Goal: Task Accomplishment & Management: Manage account settings

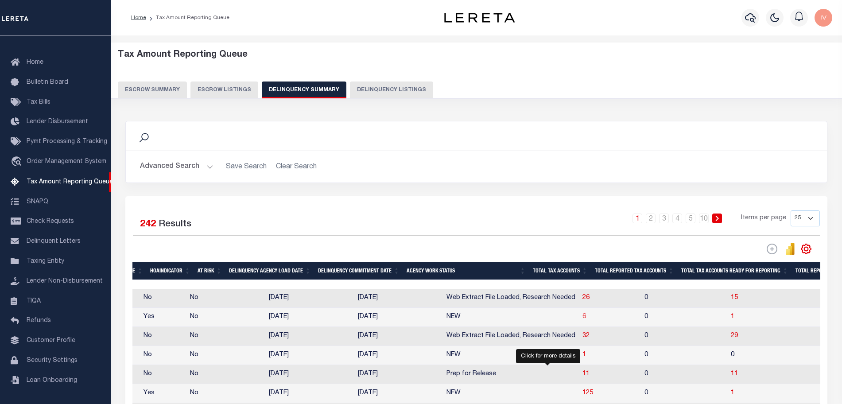
click at [582, 319] on span "6" at bounding box center [584, 317] width 4 height 6
select select "100"
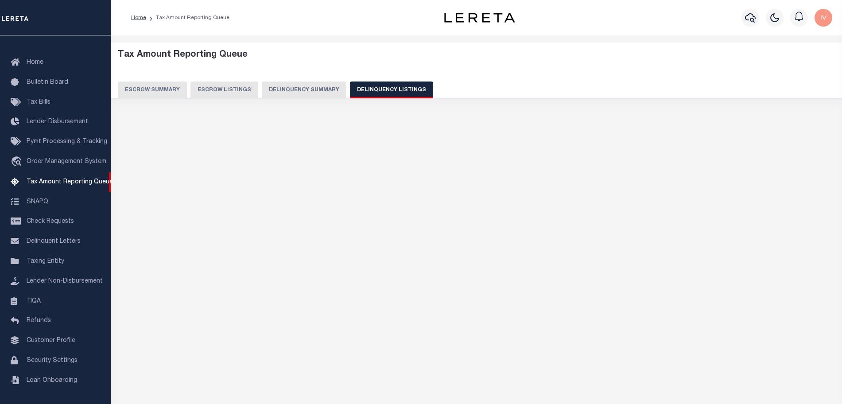
select select "100"
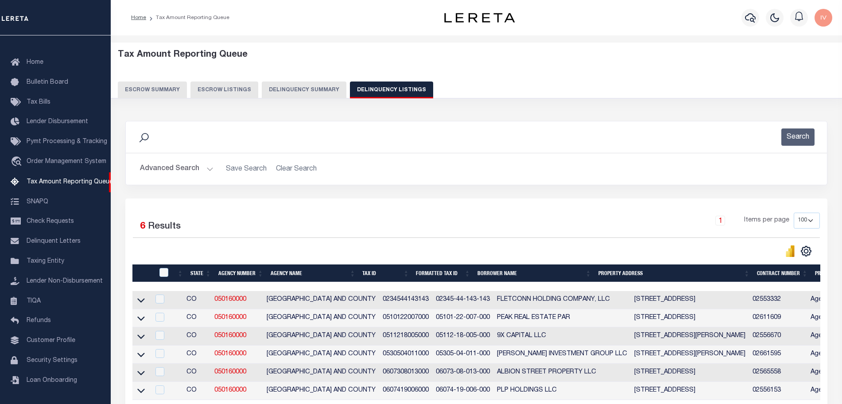
scroll to position [92, 0]
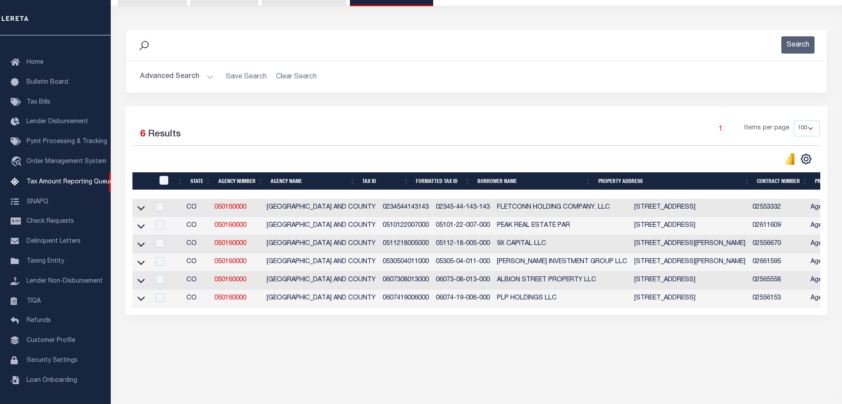
click at [145, 223] on link at bounding box center [141, 225] width 10 height 6
click at [139, 229] on icon at bounding box center [141, 226] width 8 height 4
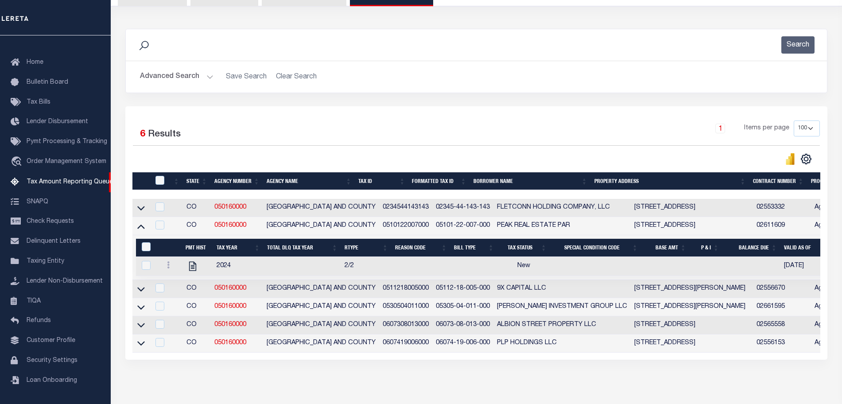
click at [271, 54] on div "Search" at bounding box center [476, 44] width 701 height 31
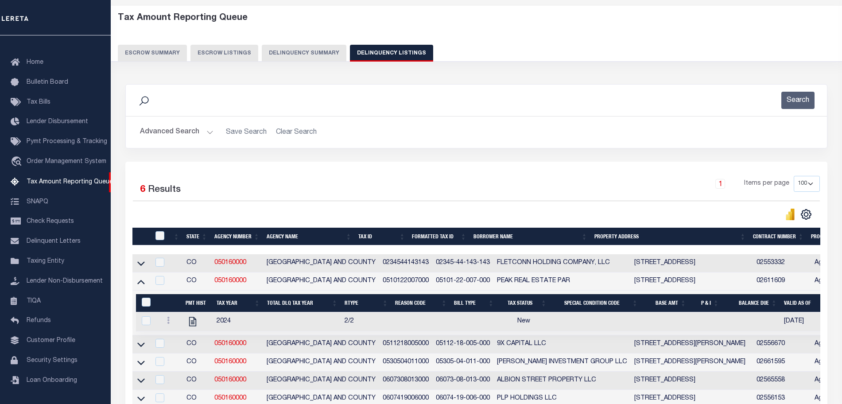
click at [316, 59] on button "Delinquency Summary" at bounding box center [304, 53] width 85 height 17
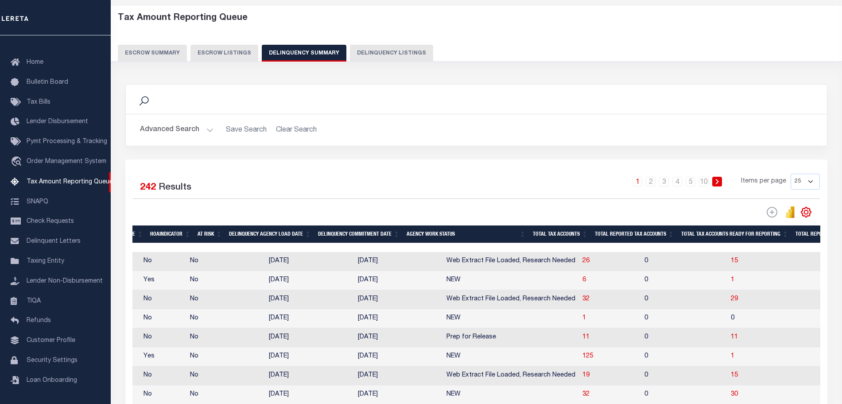
click at [206, 133] on button "Advanced Search" at bounding box center [177, 129] width 74 height 17
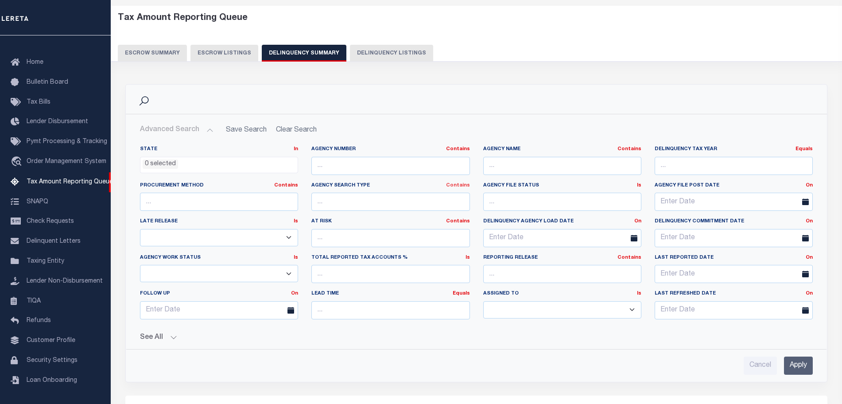
scroll to position [92, 0]
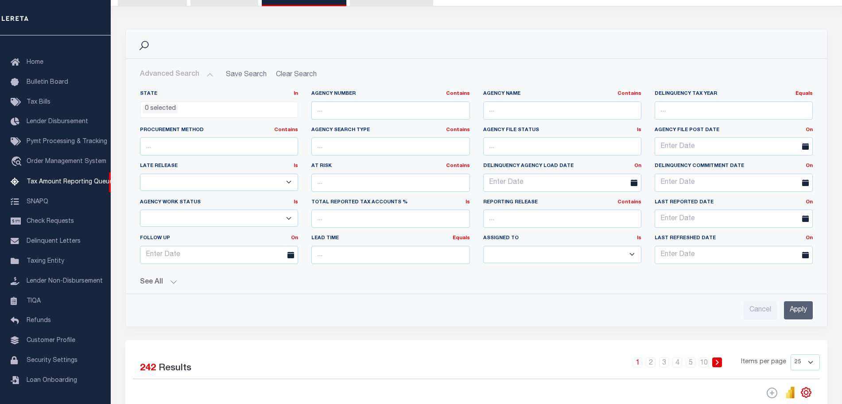
click at [178, 279] on button "See All" at bounding box center [476, 282] width 673 height 8
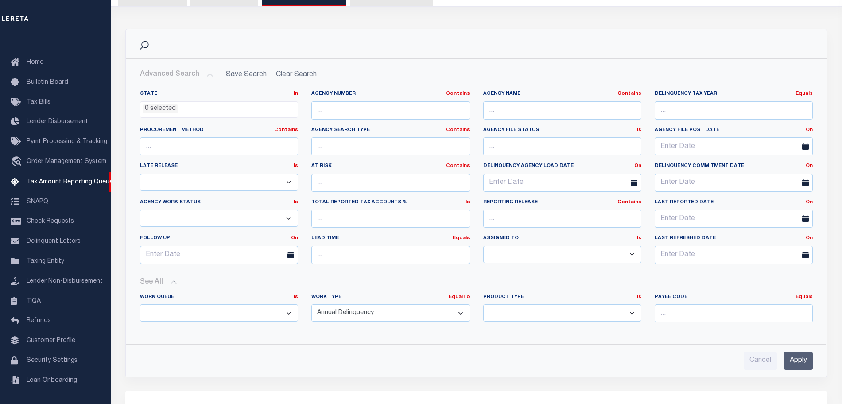
click at [345, 306] on select "Annual Delinquency Back Search Payment Status Check DTRACK" at bounding box center [390, 312] width 158 height 17
click at [355, 315] on select "Annual Delinquency Back Search Payment Status Check DTRACK" at bounding box center [390, 312] width 158 height 17
click at [460, 311] on select "Annual Delinquency Back Search Payment Status Check DTRACK" at bounding box center [390, 312] width 158 height 17
select select "DTRACK"
click at [311, 304] on select "Annual Delinquency Back Search Payment Status Check DTRACK" at bounding box center [390, 312] width 158 height 17
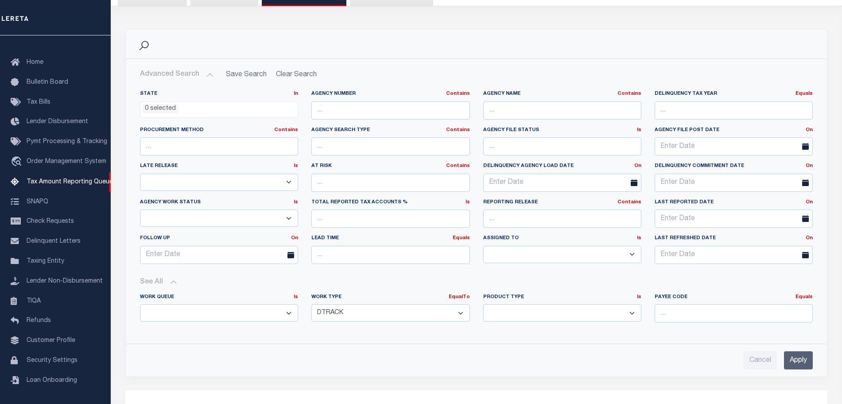
click at [795, 353] on input "Apply" at bounding box center [798, 360] width 29 height 18
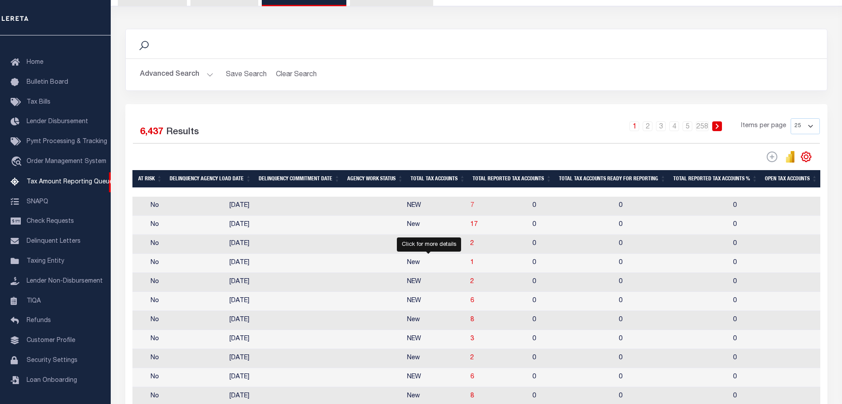
click at [470, 207] on span "7" at bounding box center [472, 205] width 4 height 6
select select "100"
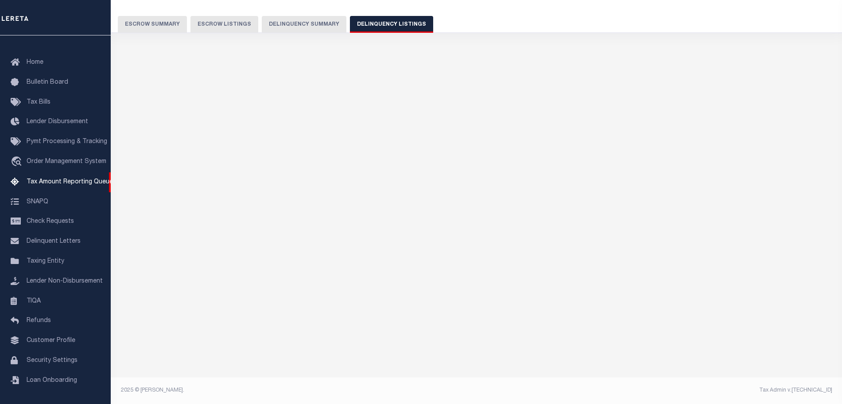
select select "100"
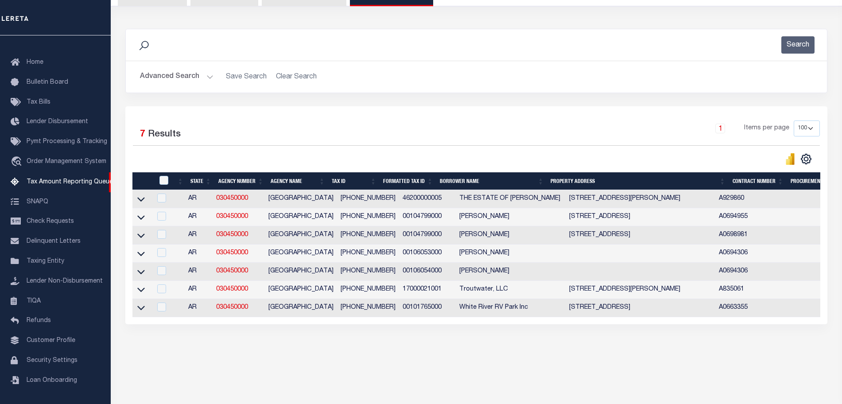
scroll to position [0, 0]
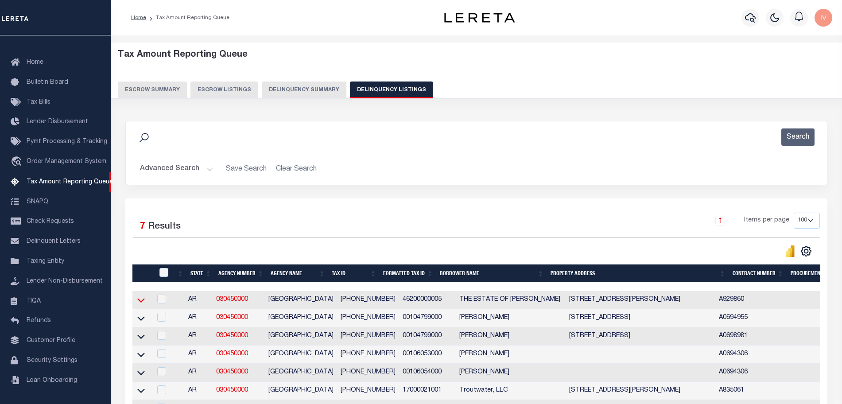
click at [138, 302] on icon at bounding box center [141, 299] width 8 height 9
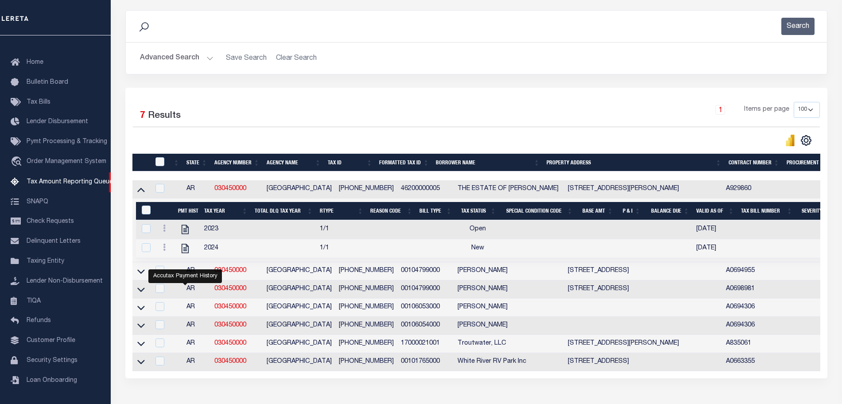
scroll to position [166, 0]
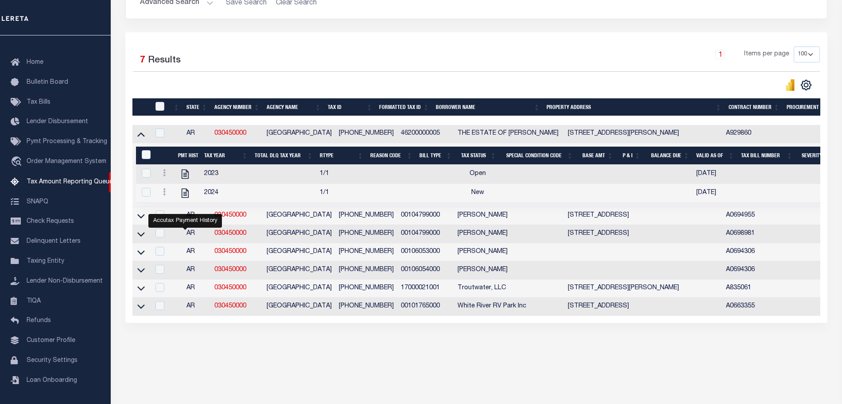
click at [145, 255] on link at bounding box center [141, 251] width 10 height 6
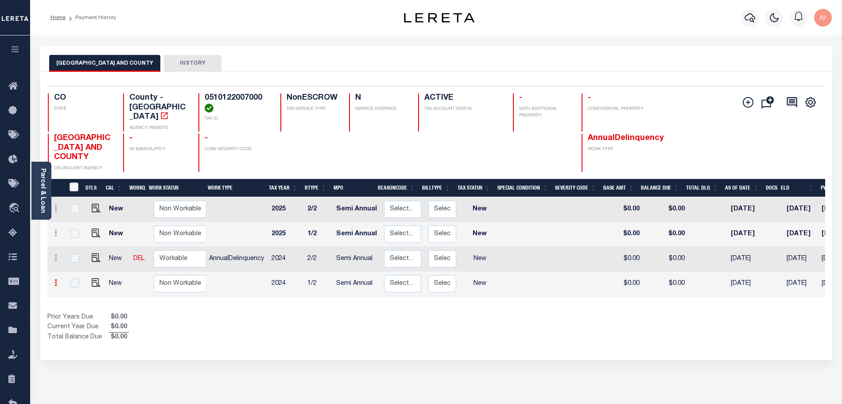
click at [55, 279] on icon at bounding box center [55, 282] width 3 height 7
click at [76, 260] on img at bounding box center [77, 264] width 9 height 9
select select "NW2"
type input "$0.00"
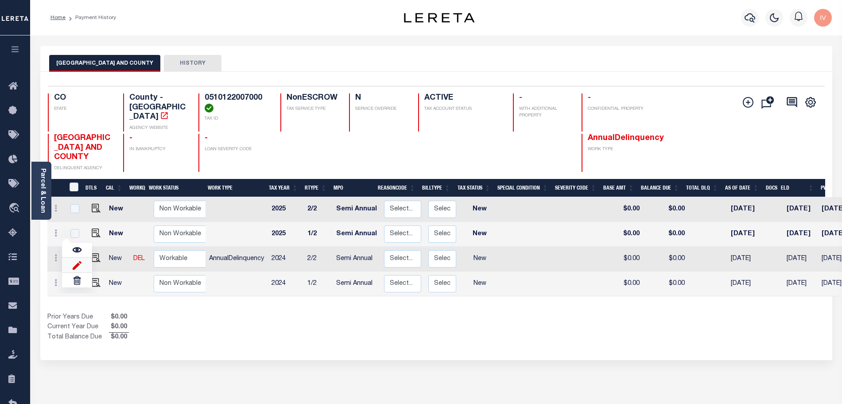
type input "[DATE]"
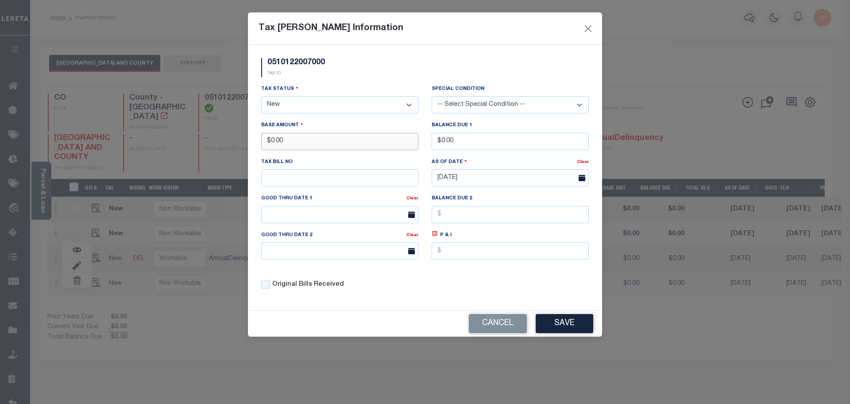
click at [294, 143] on input "$0.00" at bounding box center [339, 141] width 157 height 17
click at [338, 143] on input "$11,000" at bounding box center [339, 141] width 157 height 17
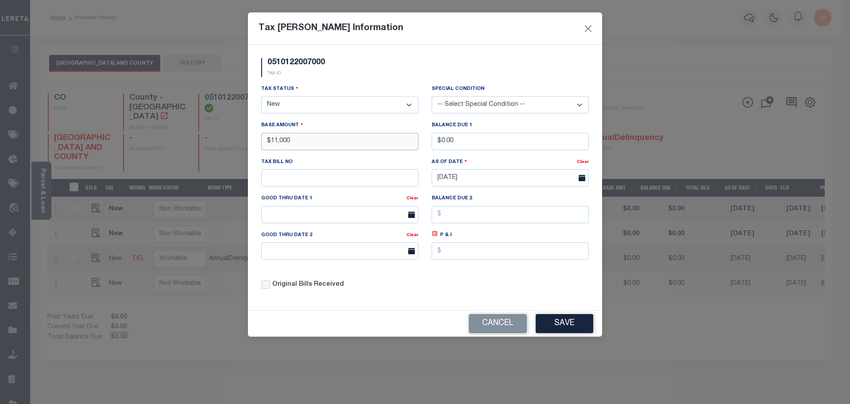
click at [338, 143] on input "$11,000" at bounding box center [339, 141] width 157 height 17
type input "$11,000.00"
click at [465, 141] on input "$0.00" at bounding box center [510, 141] width 157 height 17
paste input "1"
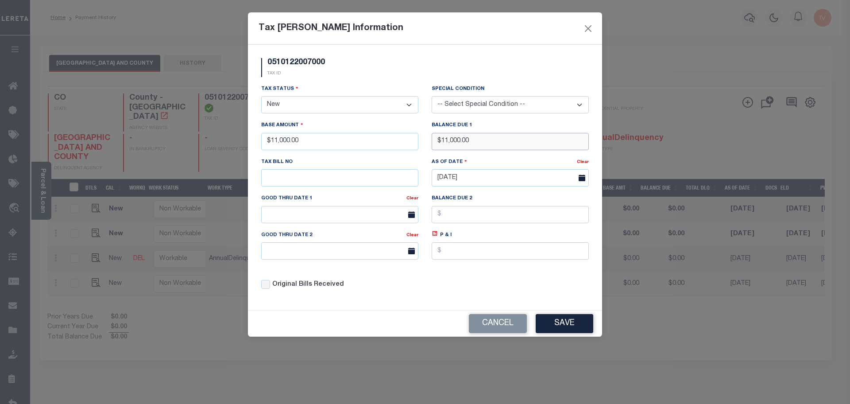
type input "$11,000.00"
click at [363, 108] on select "- Select Status - Open Due/Unpaid Paid Incomplete No Tax Due Internal Refund Pr…" at bounding box center [339, 104] width 157 height 17
click at [261, 97] on select "- Select Status - Open Due/Unpaid Paid Incomplete No Tax Due Internal Refund Pr…" at bounding box center [339, 104] width 157 height 17
click at [543, 294] on div "Tax Status - Select Status - Open Due/Unpaid Paid Incomplete No Tax Due Interna…" at bounding box center [425, 190] width 341 height 213
click at [558, 324] on button "Save" at bounding box center [565, 323] width 58 height 19
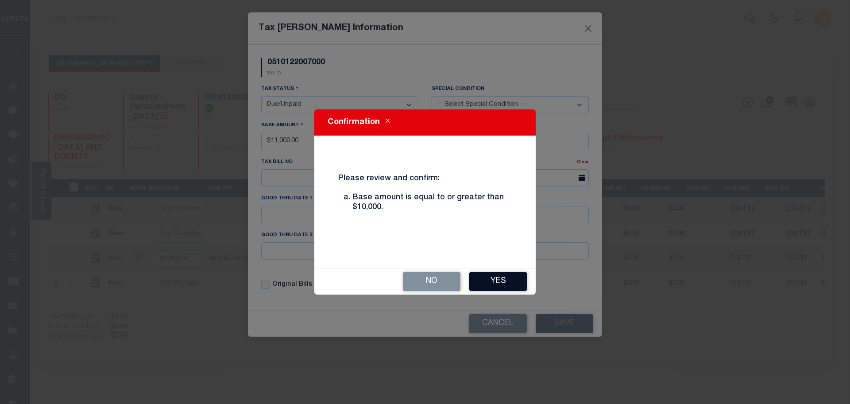
click at [484, 274] on button "Yes" at bounding box center [498, 281] width 58 height 19
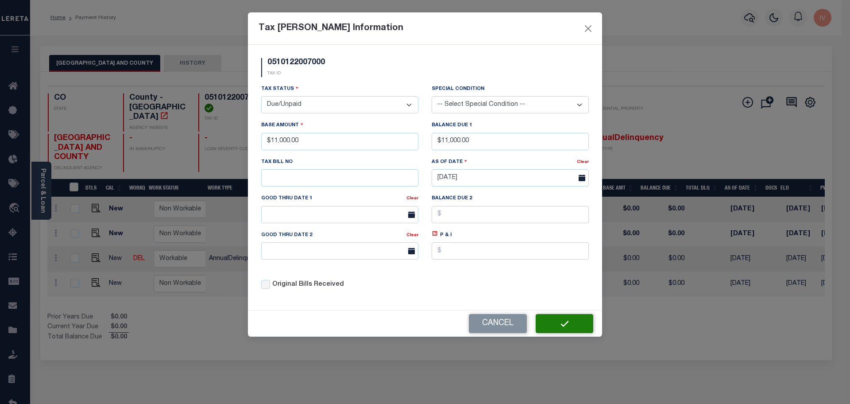
select select "NW2"
type input "$0.00"
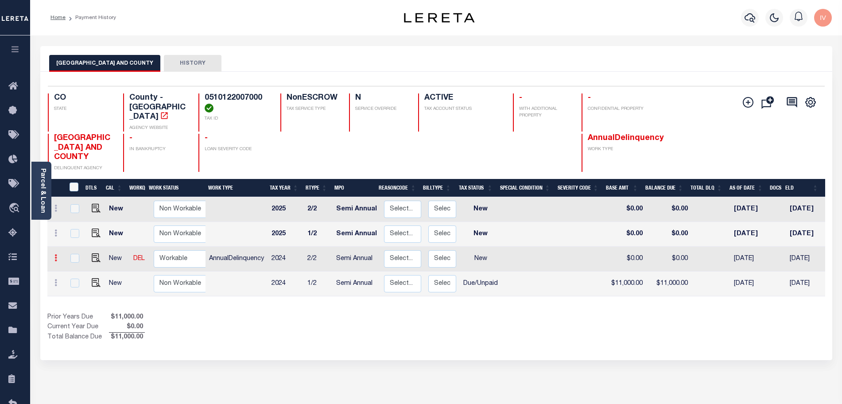
click at [54, 256] on link at bounding box center [56, 259] width 10 height 7
click at [89, 233] on link at bounding box center [77, 240] width 30 height 15
type input "$0.00"
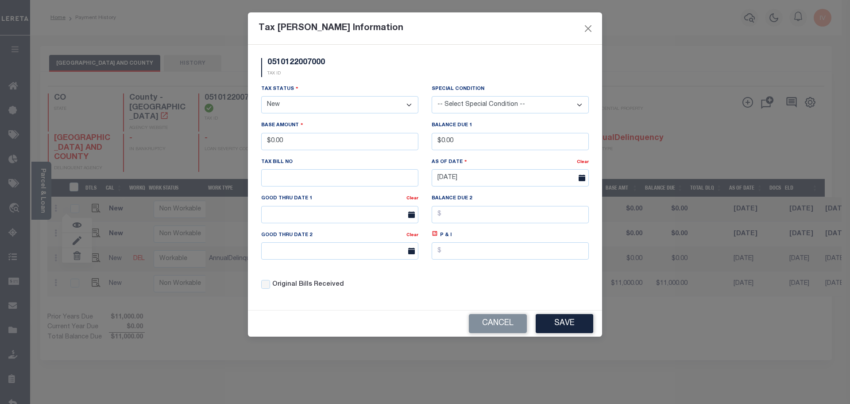
click at [310, 106] on select "- Select Status - Open Due/Unpaid Paid Incomplete No Tax Due Internal Refund Pr…" at bounding box center [339, 104] width 157 height 17
select select "DUE"
click at [261, 97] on select "- Select Status - Open Due/Unpaid Paid Incomplete No Tax Due Internal Refund Pr…" at bounding box center [339, 104] width 157 height 17
click at [293, 150] on input "$0.00" at bounding box center [339, 141] width 157 height 17
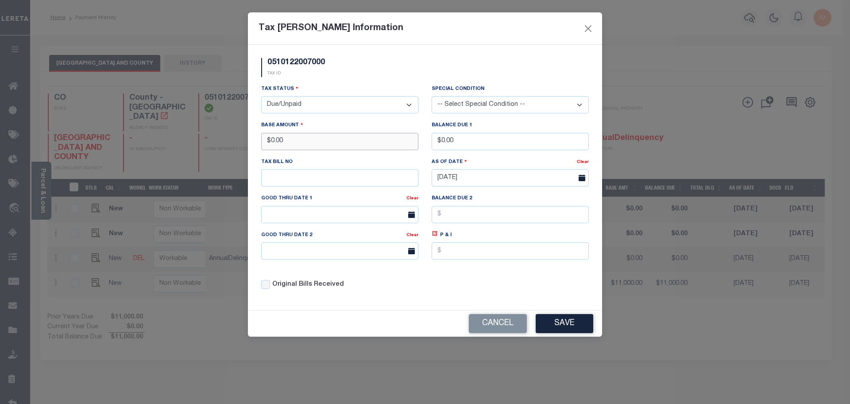
click at [293, 150] on input "$0.00" at bounding box center [339, 141] width 157 height 17
type input "$11,000.00"
click at [456, 145] on input "$0.00" at bounding box center [510, 141] width 157 height 17
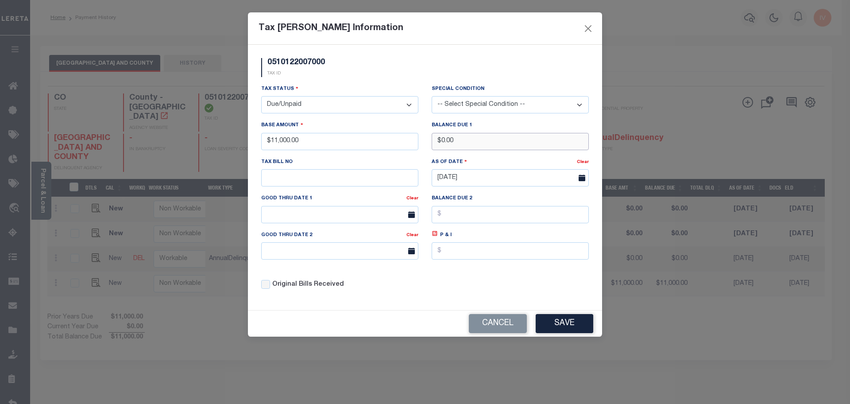
click at [456, 145] on input "$0.00" at bounding box center [510, 141] width 157 height 17
type input "$11,000.00"
click at [543, 297] on div "Tax Status - Select Status - Open Due/Unpaid Paid Incomplete No Tax Due Interna…" at bounding box center [425, 190] width 341 height 213
click at [559, 321] on button "Save" at bounding box center [565, 323] width 58 height 19
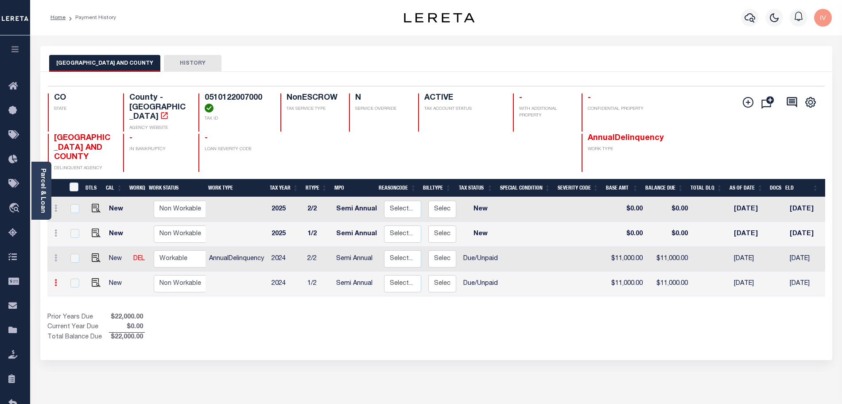
click at [54, 279] on icon at bounding box center [55, 282] width 3 height 7
click at [75, 260] on img at bounding box center [77, 264] width 9 height 9
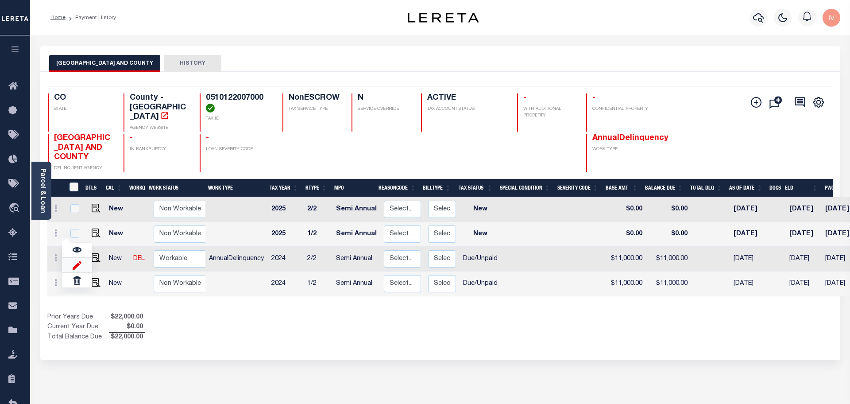
select select "DUE"
type input "$11,000.00"
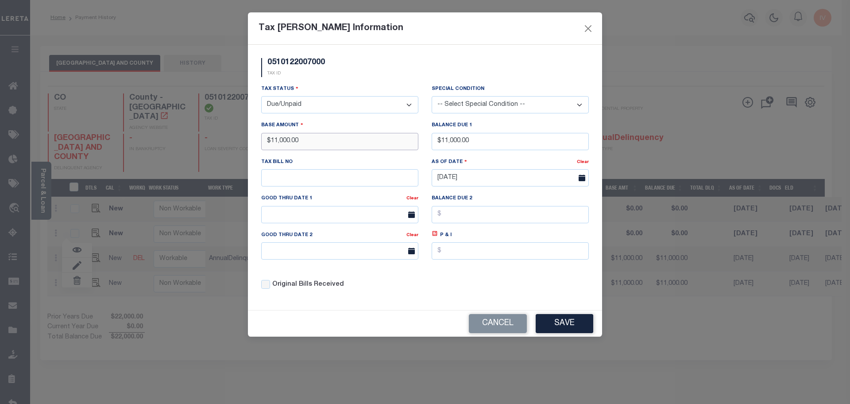
click at [337, 141] on input "$11,000.00" at bounding box center [339, 141] width 157 height 17
click at [461, 145] on input "$11,000.00" at bounding box center [510, 141] width 157 height 17
type input "$0.00"
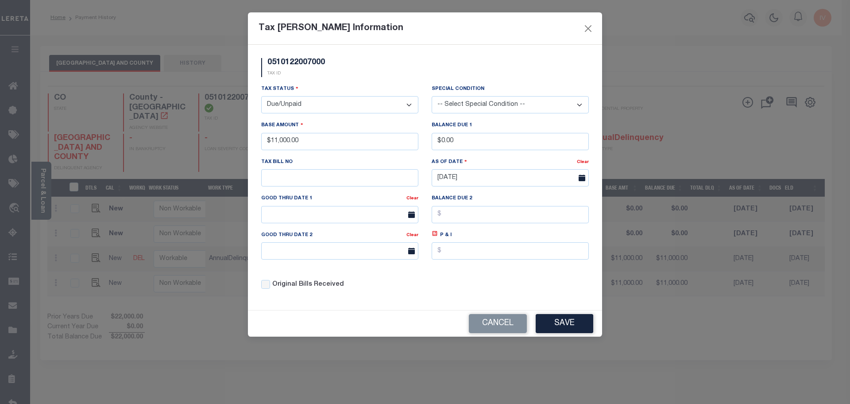
click at [323, 101] on select "- Select Status - Open Due/Unpaid Paid Incomplete No Tax Due Internal Refund Pr…" at bounding box center [339, 104] width 157 height 17
select select "PYD"
click at [261, 97] on select "- Select Status - Open Due/Unpaid Paid Incomplete No Tax Due Internal Refund Pr…" at bounding box center [339, 104] width 157 height 17
drag, startPoint x: 528, startPoint y: 291, endPoint x: 537, endPoint y: 296, distance: 10.3
click at [529, 291] on div "Tax Status - Select Status - Open Due/Unpaid Paid Incomplete No Tax Due Interna…" at bounding box center [425, 190] width 341 height 213
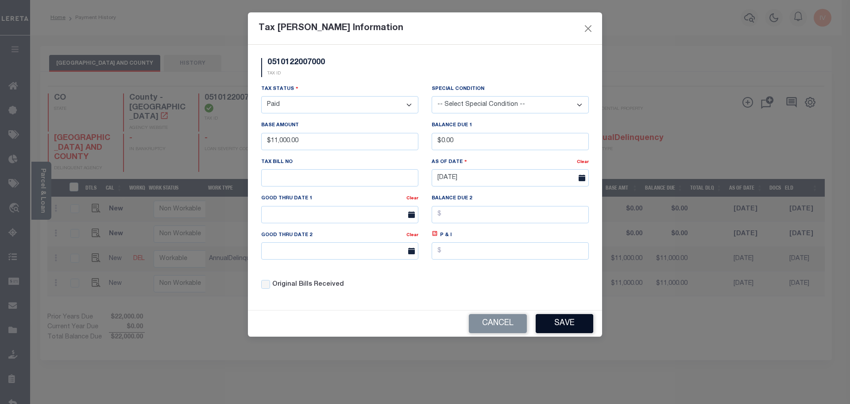
click at [582, 326] on button "Save" at bounding box center [565, 323] width 58 height 19
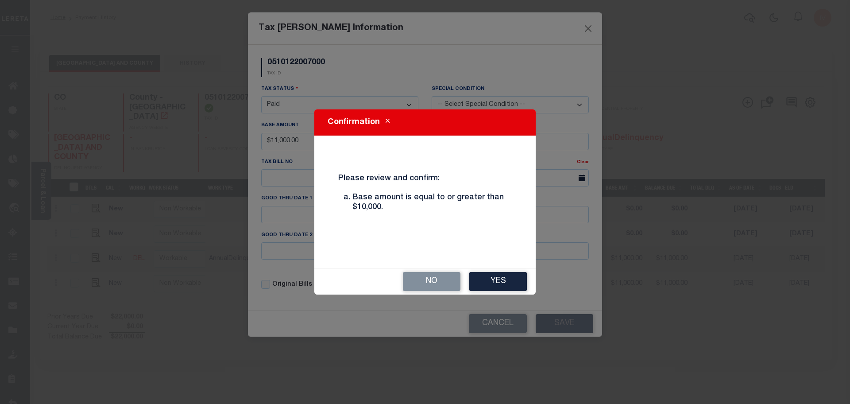
click at [495, 263] on div "Confirmation Please review and confirm: Base amount is equal to or greater than…" at bounding box center [424, 202] width 221 height 186
click at [500, 277] on button "Yes" at bounding box center [498, 281] width 58 height 19
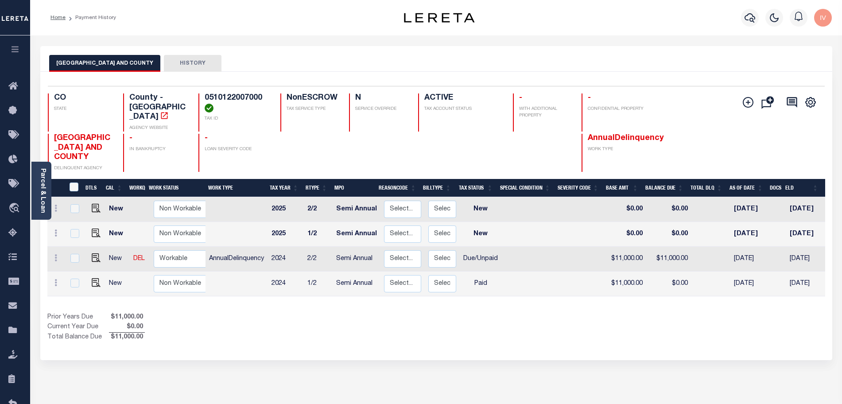
click at [62, 247] on td at bounding box center [56, 259] width 18 height 25
checkbox input "true"
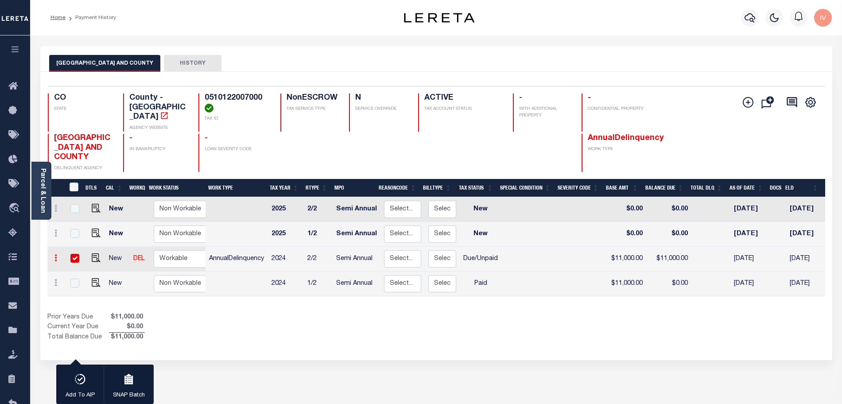
click at [58, 256] on link at bounding box center [56, 259] width 10 height 7
click at [74, 236] on img at bounding box center [77, 240] width 9 height 9
type input "$11,000.00"
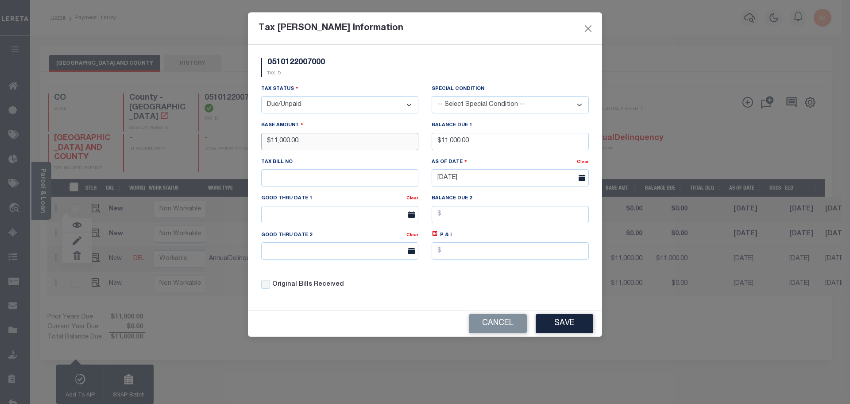
click at [331, 143] on input "$11,000.00" at bounding box center [339, 141] width 157 height 17
type input "$11,001.00"
click at [477, 141] on input "$11,000.00" at bounding box center [510, 141] width 157 height 17
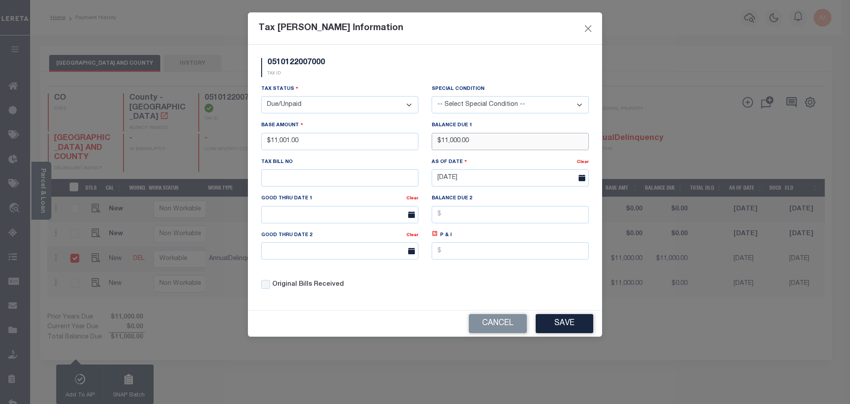
click at [477, 141] on input "$11,000.00" at bounding box center [510, 141] width 157 height 17
type input "$11,001.00"
click at [346, 124] on div "Base Amount $11,001.00" at bounding box center [339, 134] width 157 height 29
click at [554, 324] on button "Save" at bounding box center [565, 323] width 58 height 19
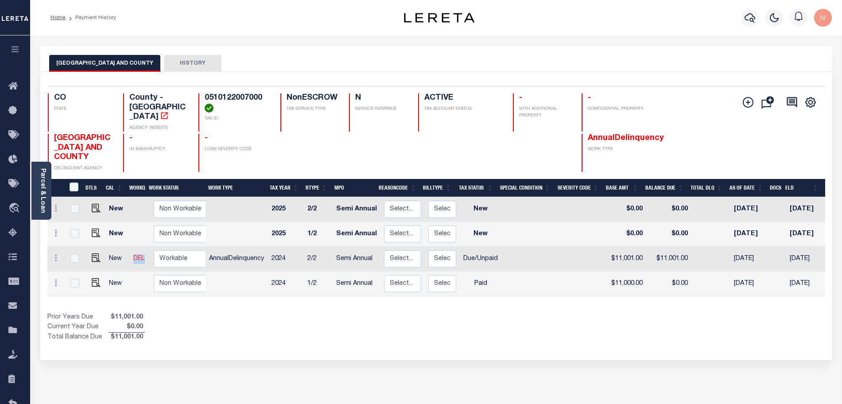
drag, startPoint x: 121, startPoint y: 242, endPoint x: 140, endPoint y: 244, distance: 19.1
click at [140, 247] on tr "New DEL Non Workable Workable" at bounding box center [130, 259] width 167 height 25
click at [182, 313] on div "Prior Years Due $11,001.00 Current Year Due $0.00 Total Balance Due $11,001.00" at bounding box center [241, 328] width 389 height 30
click at [50, 222] on td at bounding box center [56, 234] width 18 height 25
checkbox input "true"
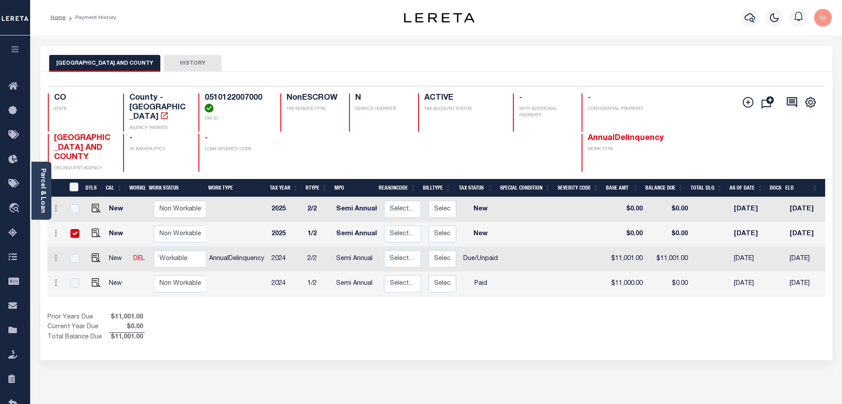
checkbox input "true"
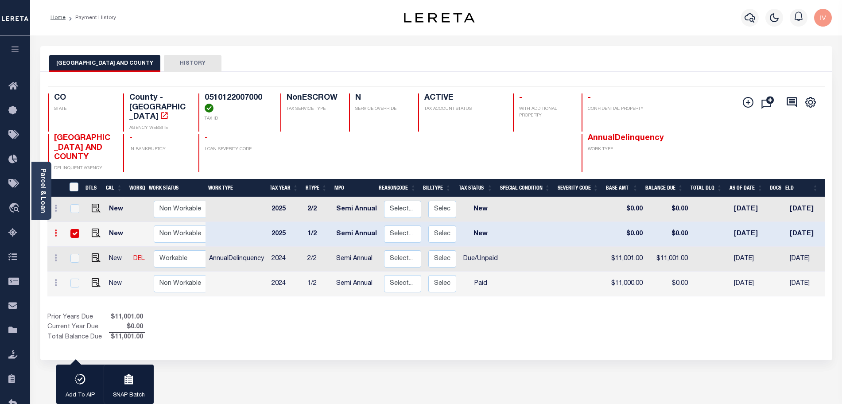
click at [57, 229] on icon at bounding box center [55, 232] width 3 height 7
click at [83, 256] on link at bounding box center [77, 263] width 30 height 15
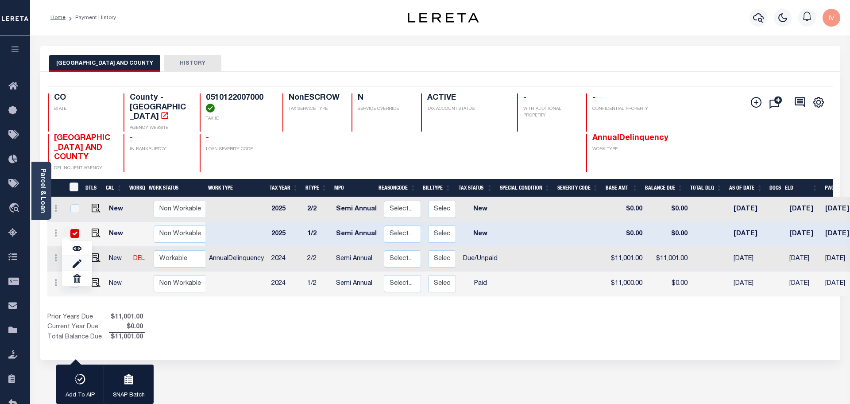
select select "NW2"
type input "$0.00"
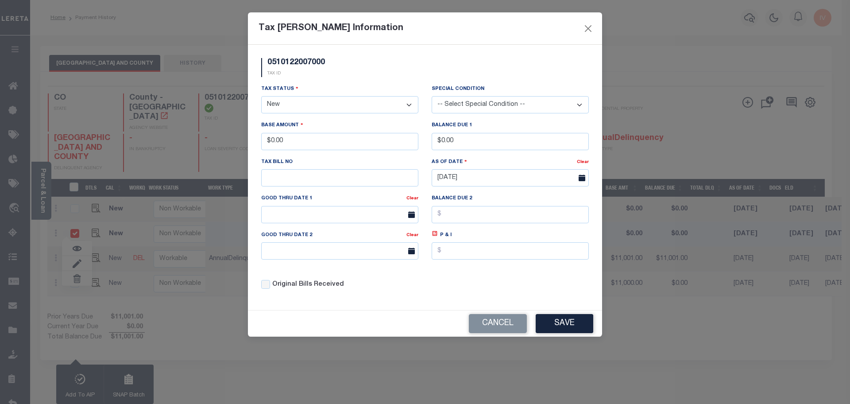
click at [297, 100] on select "- Select Status - Open Due/Unpaid Paid Incomplete No Tax Due Internal Refund Pr…" at bounding box center [339, 104] width 157 height 17
click at [294, 108] on select "- Select Status - Open Due/Unpaid Paid Incomplete No Tax Due Internal Refund Pr…" at bounding box center [339, 104] width 157 height 17
select select "DUE"
click at [261, 97] on select "- Select Status - Open Due/Unpaid Paid Incomplete No Tax Due Internal Refund Pr…" at bounding box center [339, 104] width 157 height 17
click at [283, 147] on input "$0.00" at bounding box center [339, 141] width 157 height 17
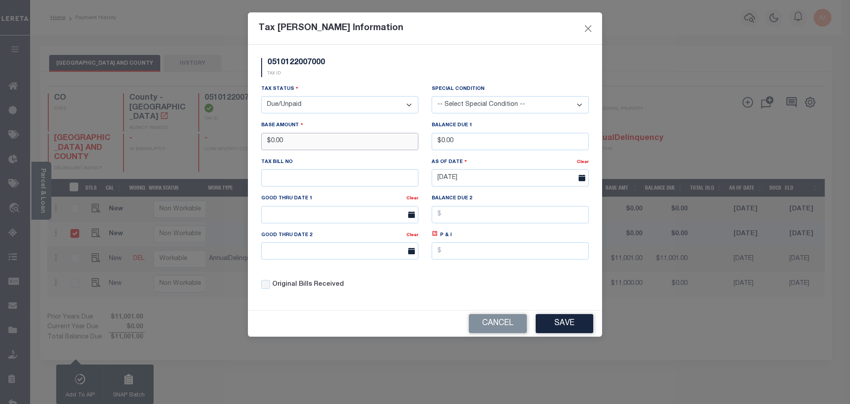
click at [283, 147] on input "$0.00" at bounding box center [339, 141] width 157 height 17
type input "$11,001.00"
click at [457, 137] on input "$0.00" at bounding box center [510, 141] width 157 height 17
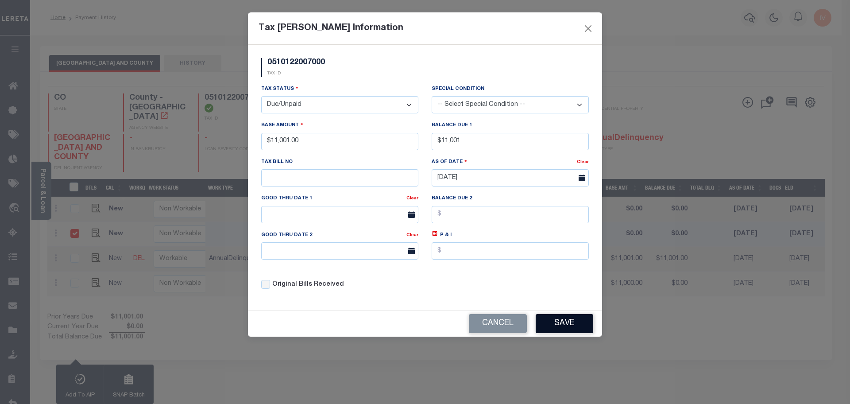
type input "$11,001.00"
click at [552, 321] on button "Save" at bounding box center [565, 323] width 58 height 19
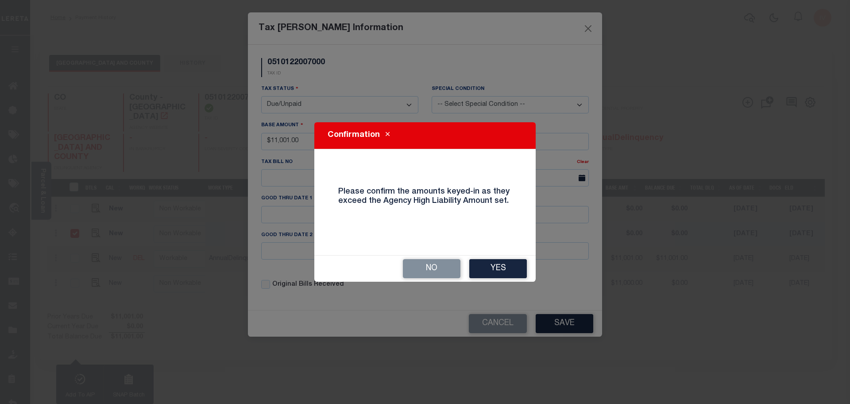
click at [498, 271] on button "Yes" at bounding box center [498, 268] width 58 height 19
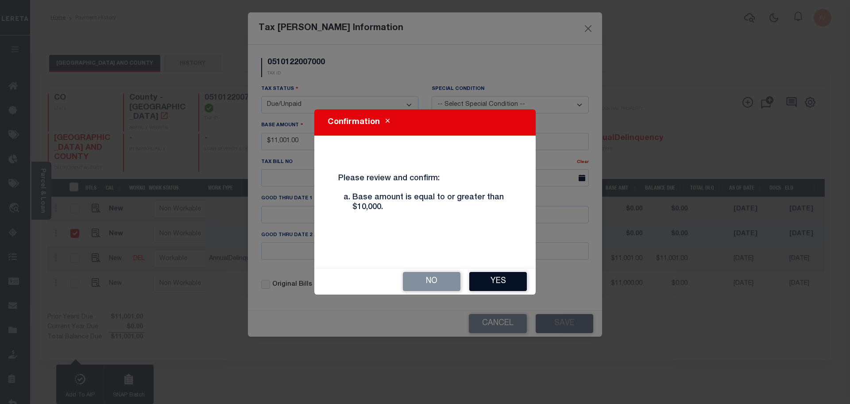
click at [485, 276] on button "Yes" at bounding box center [498, 281] width 58 height 19
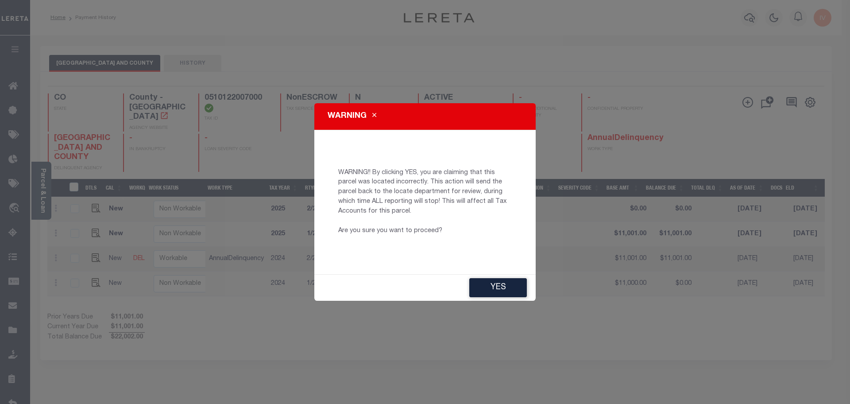
click at [375, 114] on icon "Close" at bounding box center [374, 115] width 4 height 7
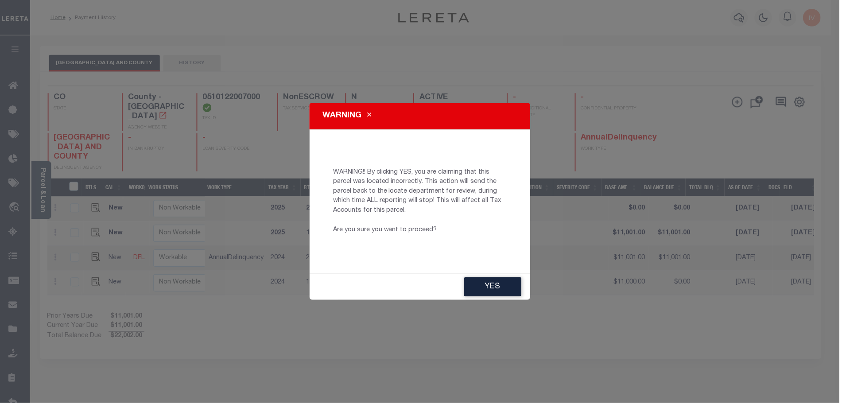
type input "Ivan.Chavarria@accumatch.com"
type input "[DATE]"
type input "HD"
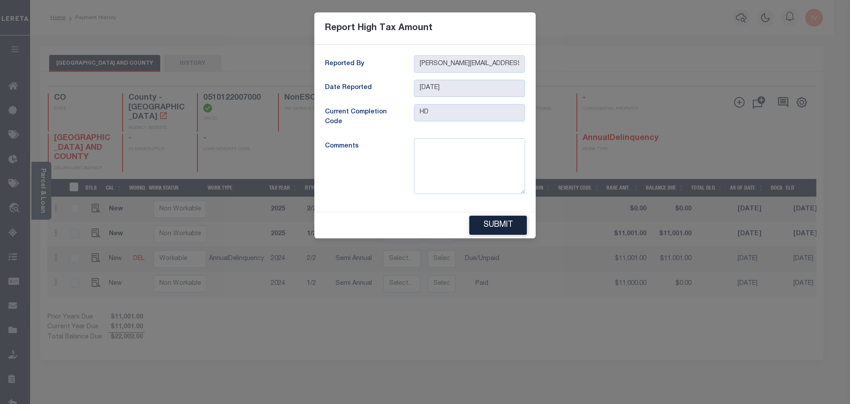
click at [288, 65] on form "Report High Tax Amount Reported By Ivan.Chavarria@accumatch.com Date Reported 0…" at bounding box center [425, 125] width 850 height 226
click at [461, 232] on div "Submit" at bounding box center [424, 225] width 221 height 26
click at [474, 226] on button "Submit" at bounding box center [498, 225] width 58 height 19
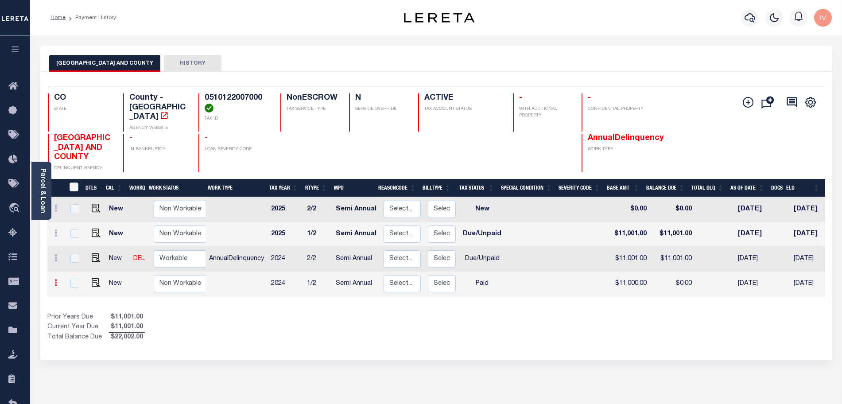
click at [57, 280] on link at bounding box center [56, 283] width 10 height 7
click at [80, 260] on img at bounding box center [77, 264] width 9 height 9
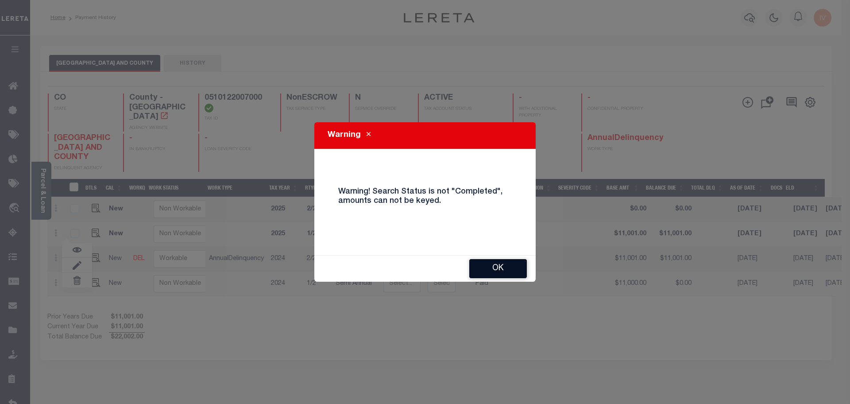
click at [483, 267] on button "OK" at bounding box center [498, 268] width 58 height 19
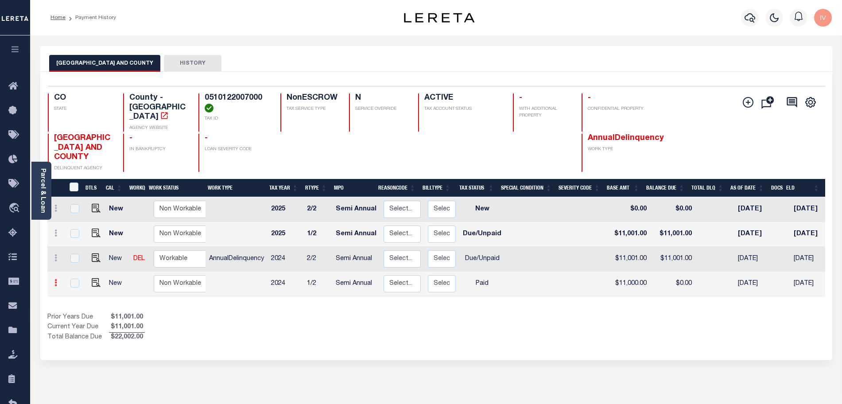
click at [60, 280] on link at bounding box center [56, 283] width 10 height 7
click at [78, 260] on img at bounding box center [77, 264] width 9 height 9
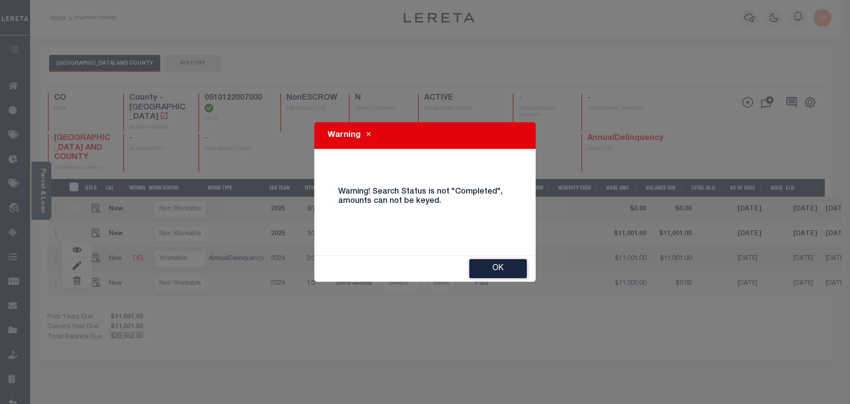
click at [494, 267] on button "OK" at bounding box center [498, 268] width 58 height 19
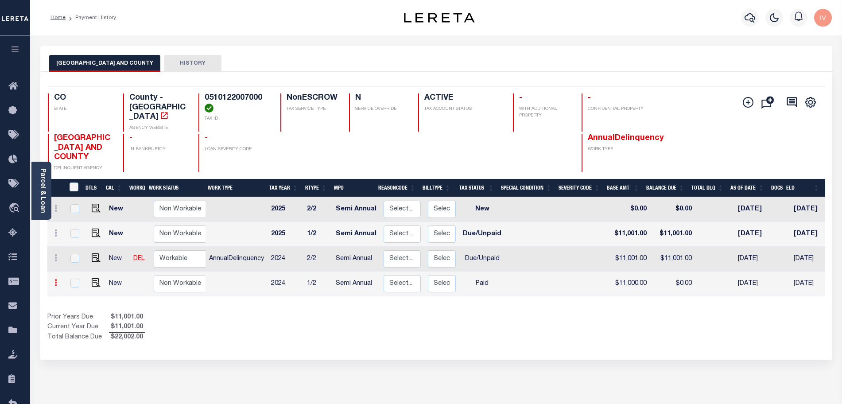
click at [56, 279] on icon at bounding box center [55, 282] width 3 height 7
click at [82, 258] on link at bounding box center [77, 265] width 30 height 15
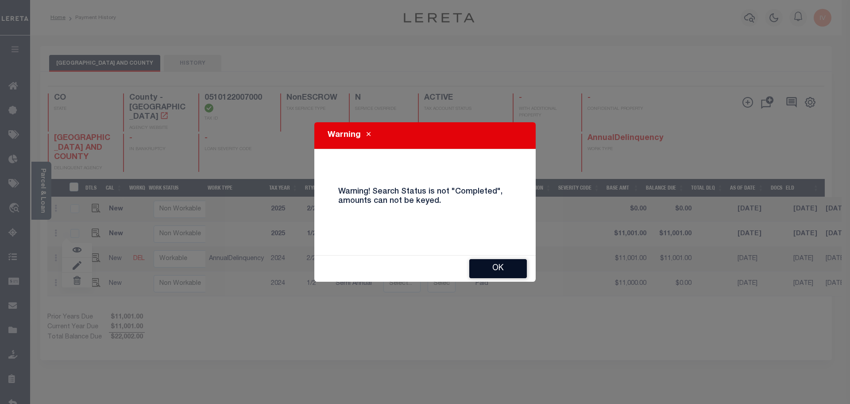
click at [504, 271] on button "OK" at bounding box center [498, 268] width 58 height 19
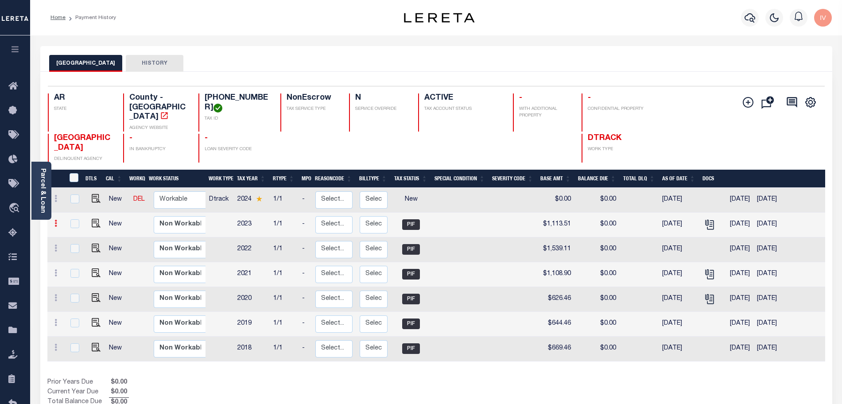
click at [55, 220] on icon at bounding box center [55, 223] width 3 height 7
click at [76, 252] on img at bounding box center [77, 253] width 9 height 9
type input "$1,113.51"
type input "$0.00"
type input "[DATE]"
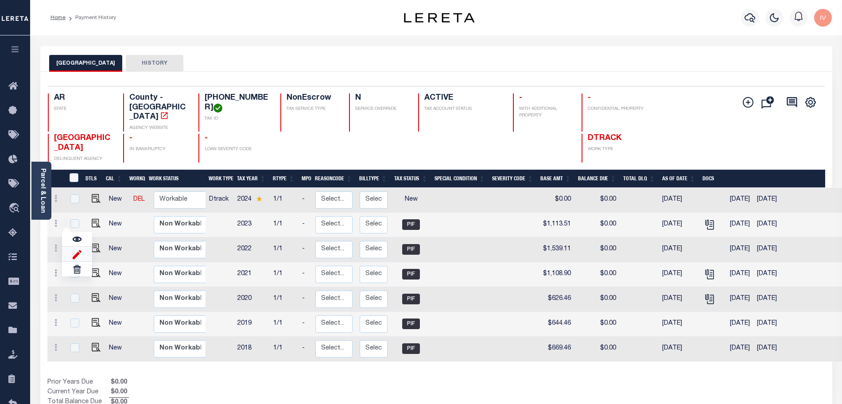
select select "PIF"
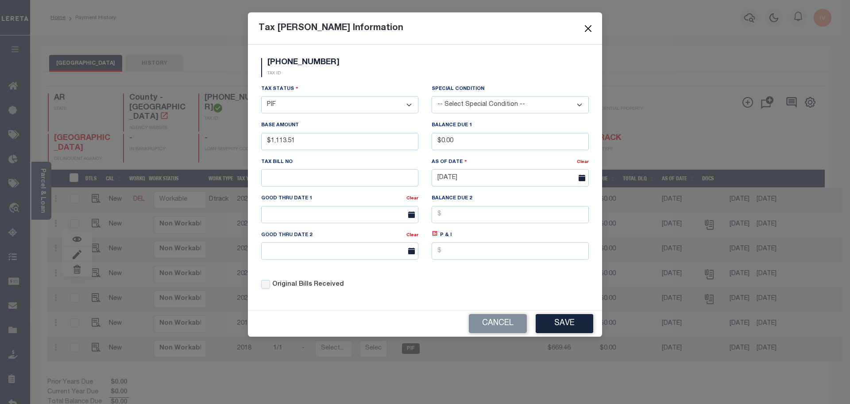
click at [587, 28] on button "Close" at bounding box center [589, 29] width 12 height 12
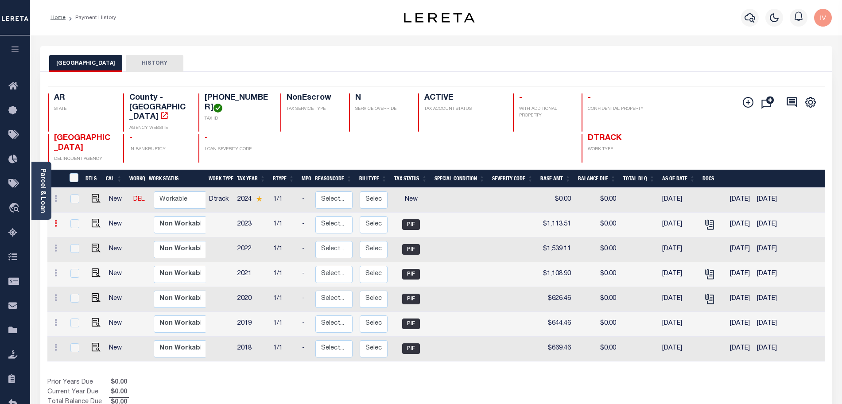
click at [55, 220] on icon at bounding box center [55, 223] width 3 height 7
click at [85, 250] on link at bounding box center [77, 254] width 30 height 15
type input "$1,113.51"
type input "$0.00"
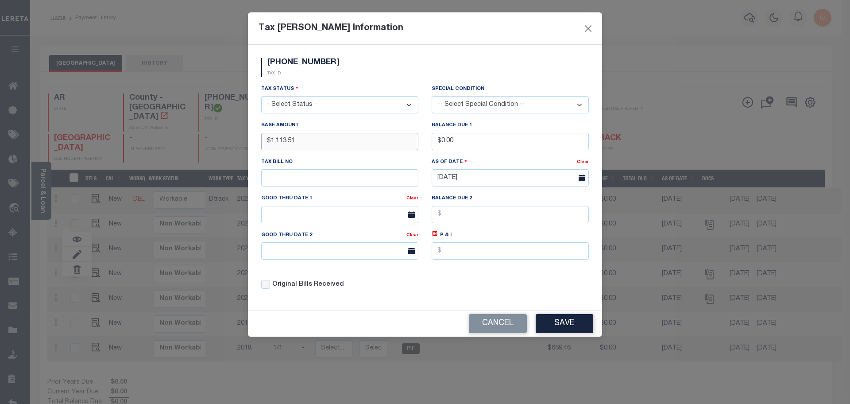
click at [317, 142] on input "$1,113.51" at bounding box center [339, 141] width 157 height 17
click at [280, 142] on input "$1,113.51" at bounding box center [339, 141] width 157 height 17
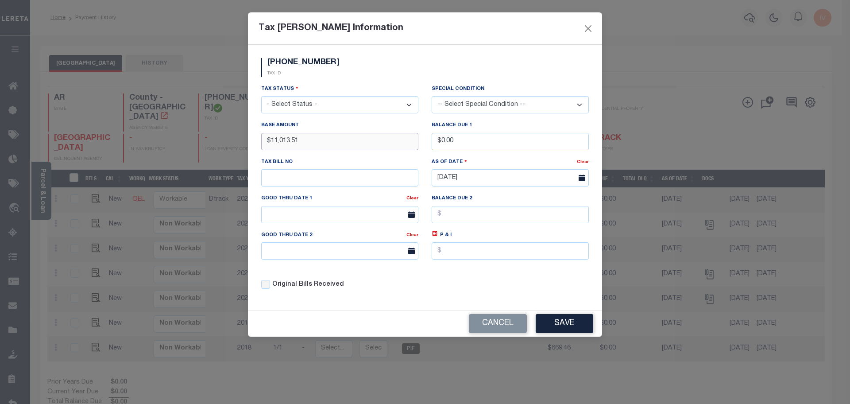
click at [345, 139] on input "$11,013.51" at bounding box center [339, 141] width 157 height 17
type input "$11,013.51"
click at [334, 104] on select "- Select Status - Open Due/Unpaid Paid Incomplete No Tax Due Internal Refund Pr…" at bounding box center [339, 104] width 157 height 17
click at [261, 97] on select "- Select Status - Open Due/Unpaid Paid Incomplete No Tax Due Internal Refund Pr…" at bounding box center [339, 104] width 157 height 17
click at [573, 317] on button "Save" at bounding box center [565, 323] width 58 height 19
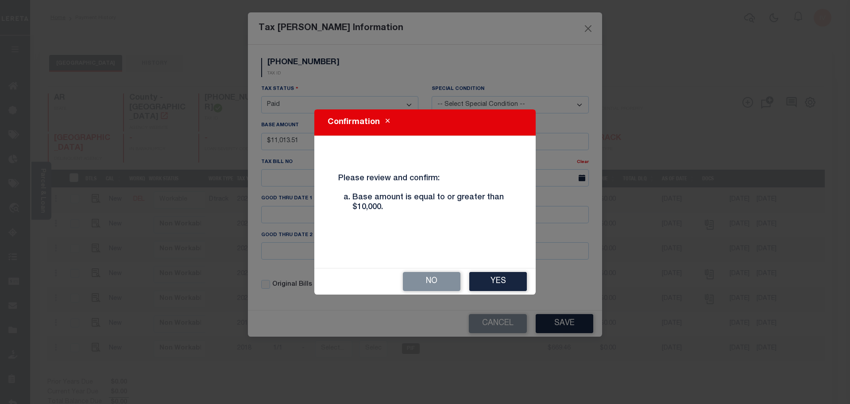
click at [479, 271] on div "No Yes" at bounding box center [424, 281] width 221 height 26
click at [480, 275] on button "Yes" at bounding box center [498, 281] width 58 height 19
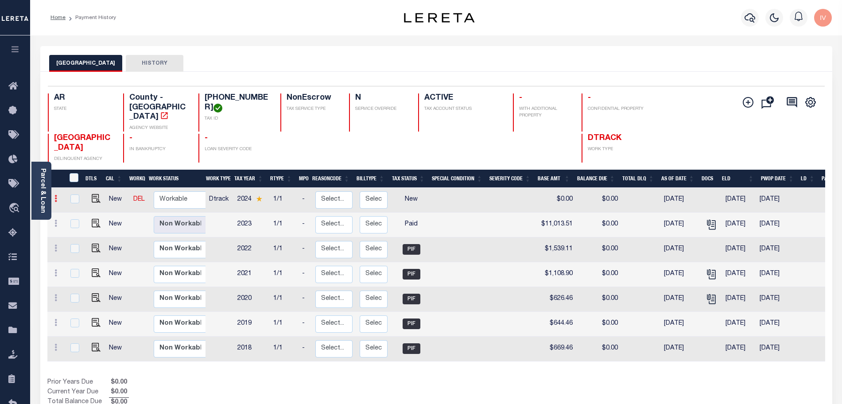
click at [57, 196] on link at bounding box center [56, 199] width 10 height 7
click at [73, 225] on img at bounding box center [77, 229] width 9 height 9
select select "NW2"
type input "$0.00"
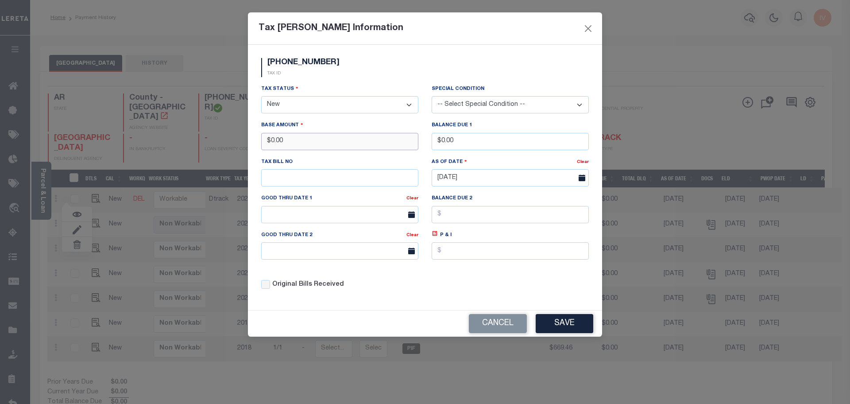
click at [298, 145] on input "$0.00" at bounding box center [339, 141] width 157 height 17
type input "$11,000.00"
click at [465, 144] on input "$0.00" at bounding box center [510, 141] width 157 height 17
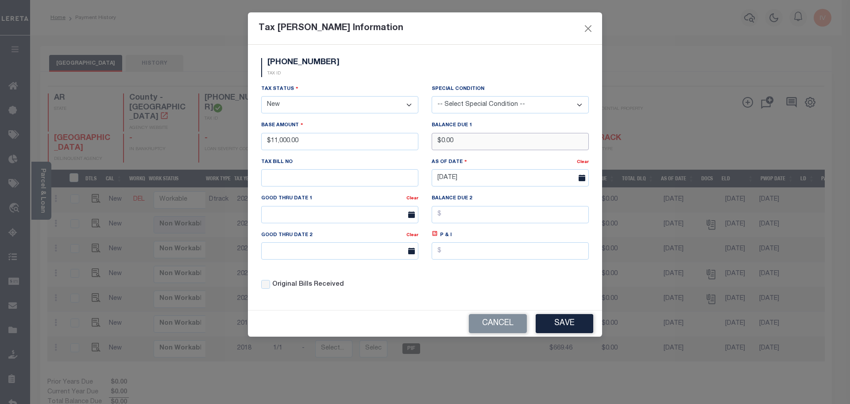
click at [465, 144] on input "$0.00" at bounding box center [510, 141] width 157 height 17
type input "$11,000.00"
click at [358, 97] on select "- Select Status - Open Due/Unpaid Paid Incomplete No Tax Due Internal Refund Pr…" at bounding box center [339, 104] width 157 height 17
select select "DUE"
click at [261, 97] on select "- Select Status - Open Due/Unpaid Paid Incomplete No Tax Due Internal Refund Pr…" at bounding box center [339, 104] width 157 height 17
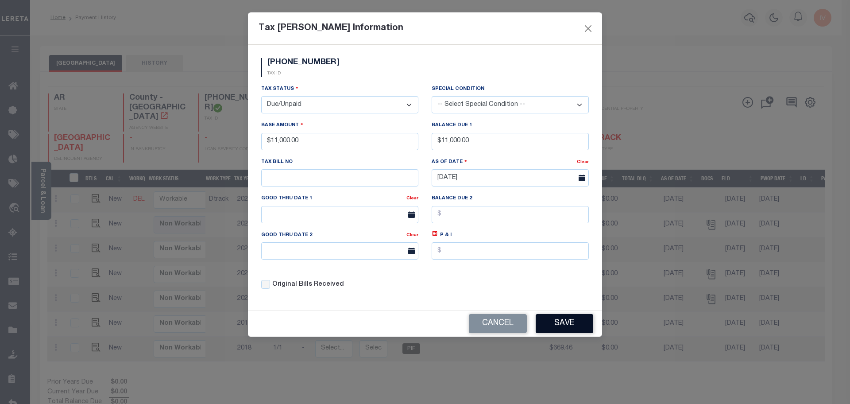
click at [561, 320] on button "Save" at bounding box center [565, 323] width 58 height 19
